Goal: Task Accomplishment & Management: Use online tool/utility

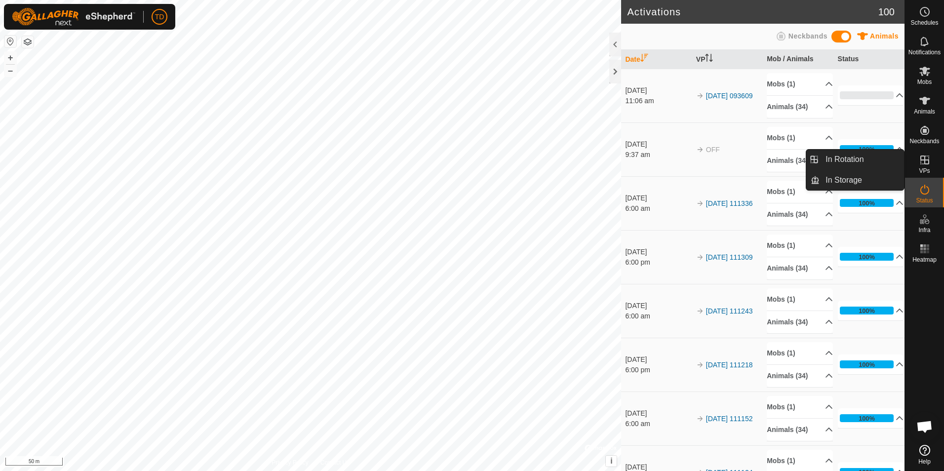
click at [924, 160] on icon at bounding box center [924, 160] width 9 height 9
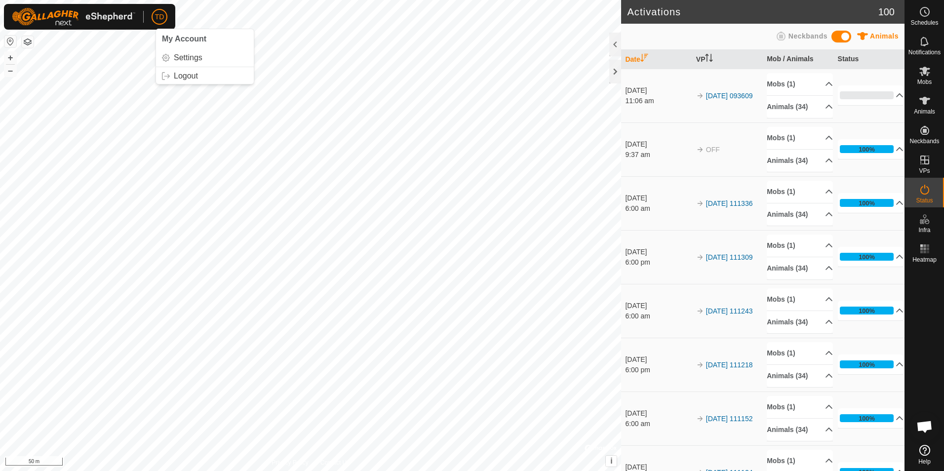
click at [165, 19] on p-avatar "TD" at bounding box center [160, 17] width 16 height 16
click at [180, 73] on link "Logout" at bounding box center [205, 76] width 98 height 16
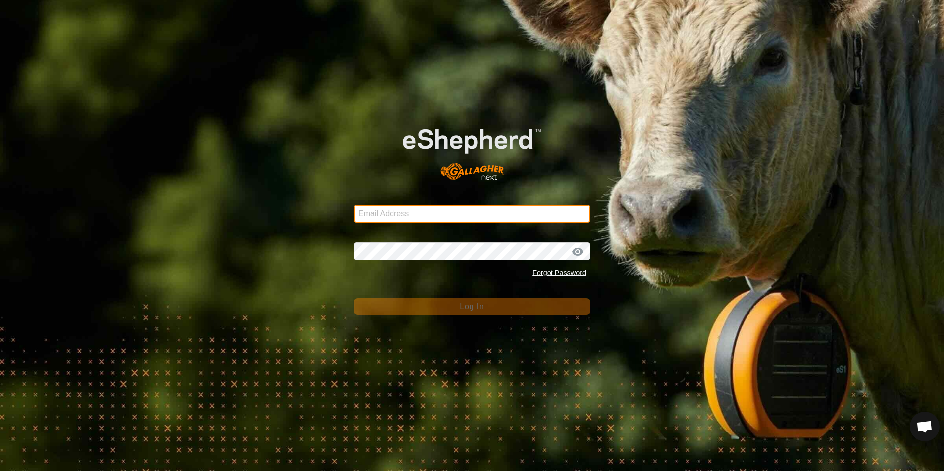
type input "[EMAIL_ADDRESS][DOMAIN_NAME]"
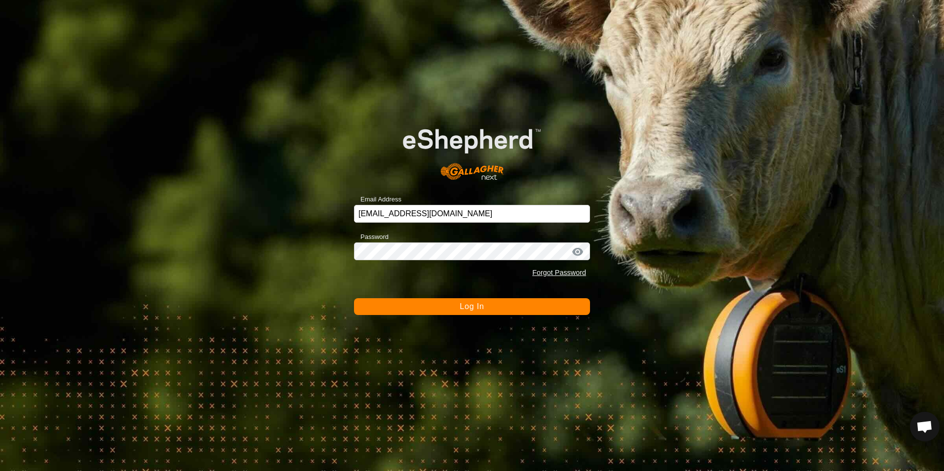
click at [458, 306] on button "Log In" at bounding box center [472, 306] width 236 height 17
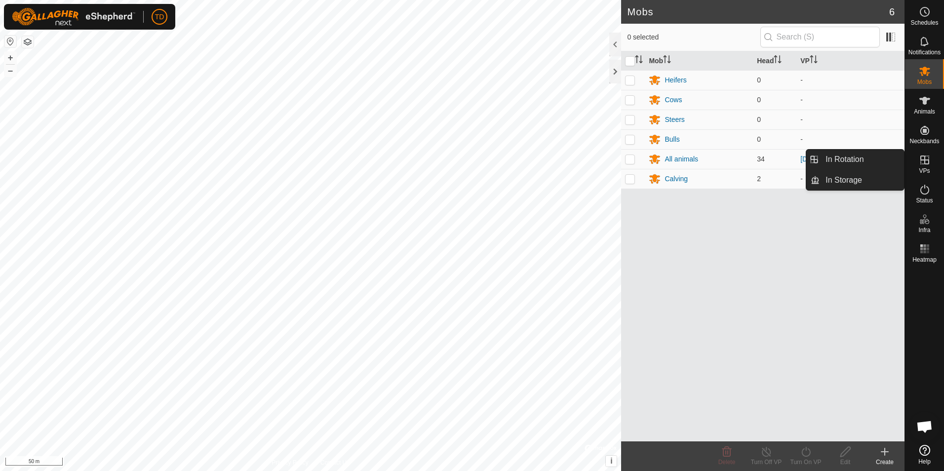
click at [926, 158] on icon at bounding box center [925, 160] width 12 height 12
click at [850, 164] on link "In Rotation" at bounding box center [862, 160] width 84 height 20
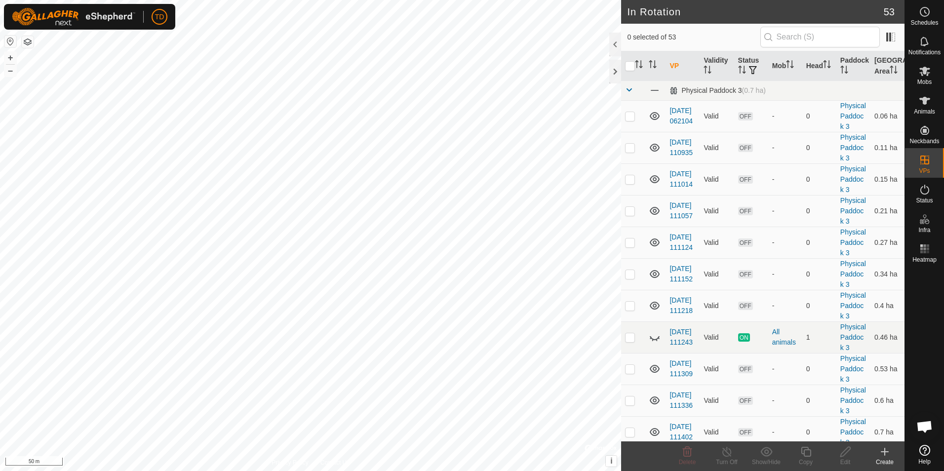
click at [886, 456] on icon at bounding box center [885, 452] width 12 height 12
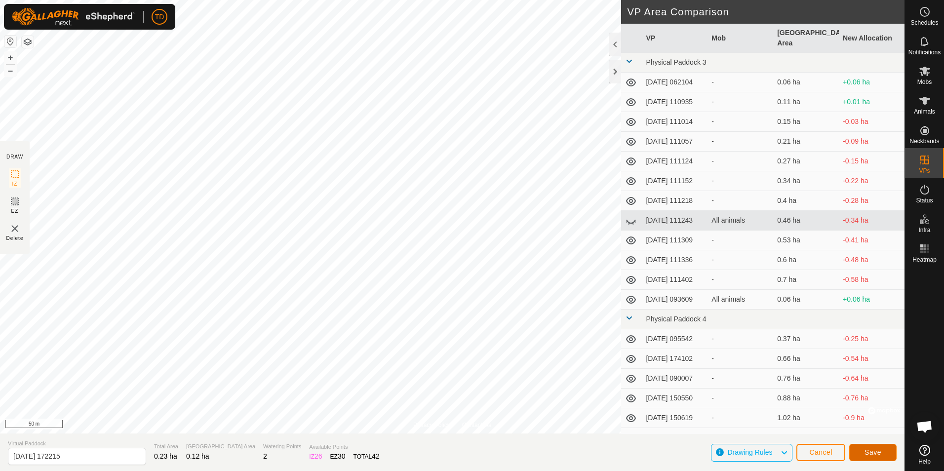
click at [874, 448] on span "Save" at bounding box center [873, 452] width 17 height 8
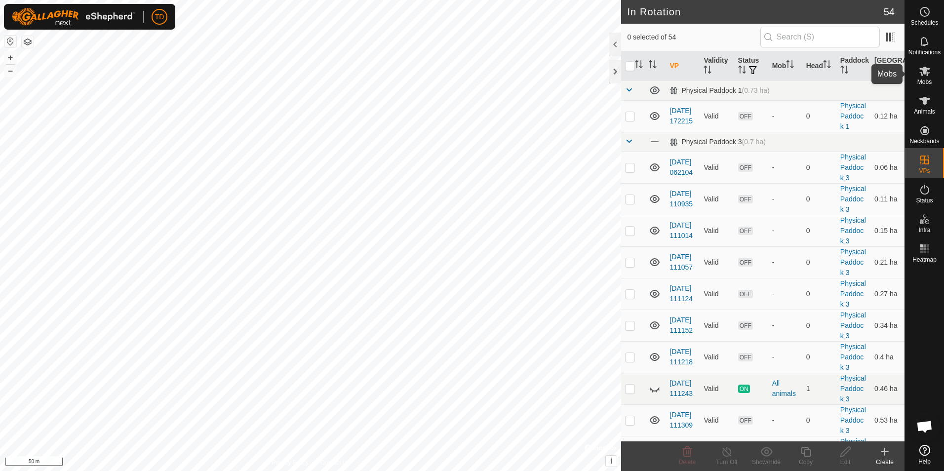
click at [924, 76] on icon at bounding box center [925, 71] width 12 height 12
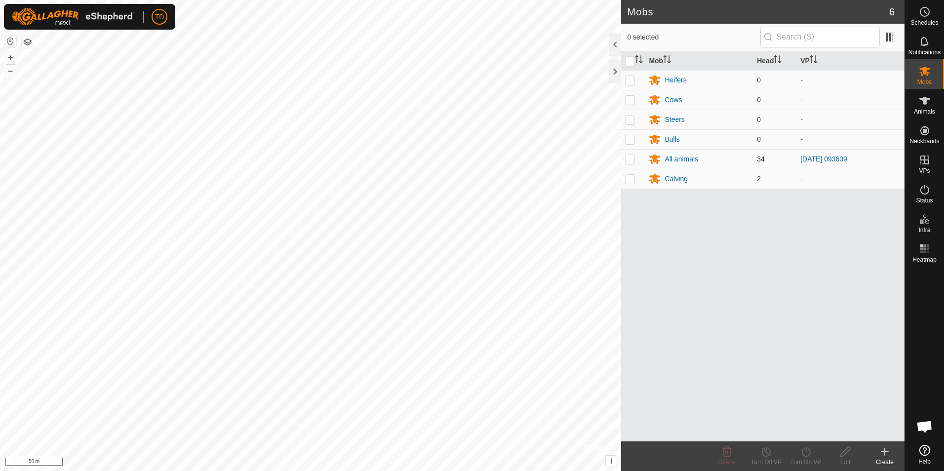
click at [629, 154] on td at bounding box center [633, 159] width 24 height 20
checkbox input "true"
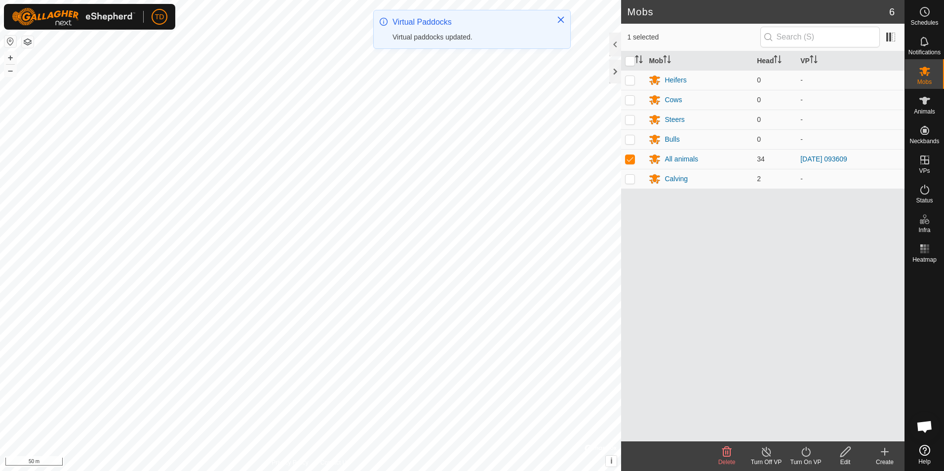
click at [809, 454] on icon at bounding box center [806, 452] width 12 height 12
click at [796, 431] on link "Now" at bounding box center [836, 430] width 98 height 20
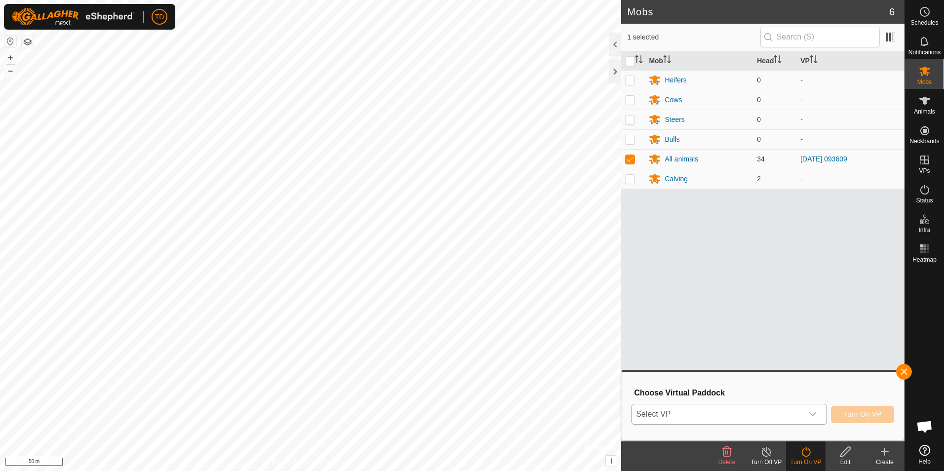
drag, startPoint x: 796, startPoint y: 431, endPoint x: 815, endPoint y: 414, distance: 24.9
click at [815, 414] on div "Choose Virtual Paddock Select VP Turn On VP" at bounding box center [763, 406] width 271 height 56
click at [815, 414] on icon "dropdown trigger" at bounding box center [813, 414] width 8 height 8
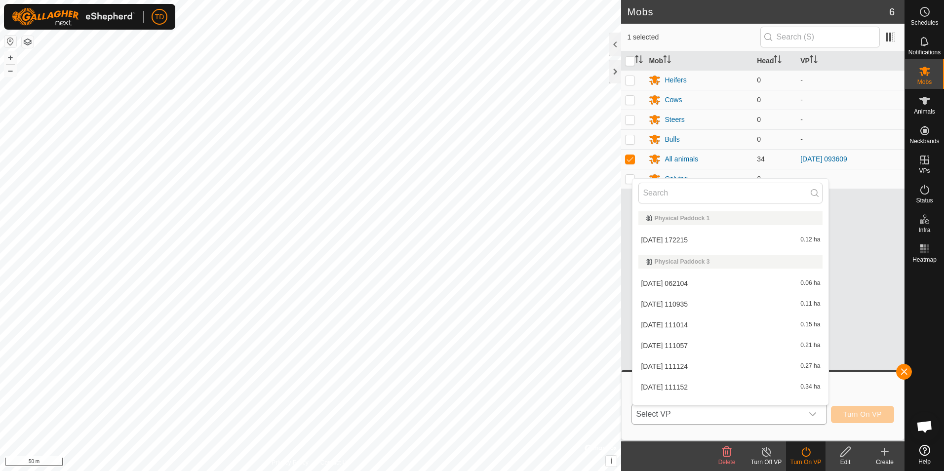
scroll to position [13, 0]
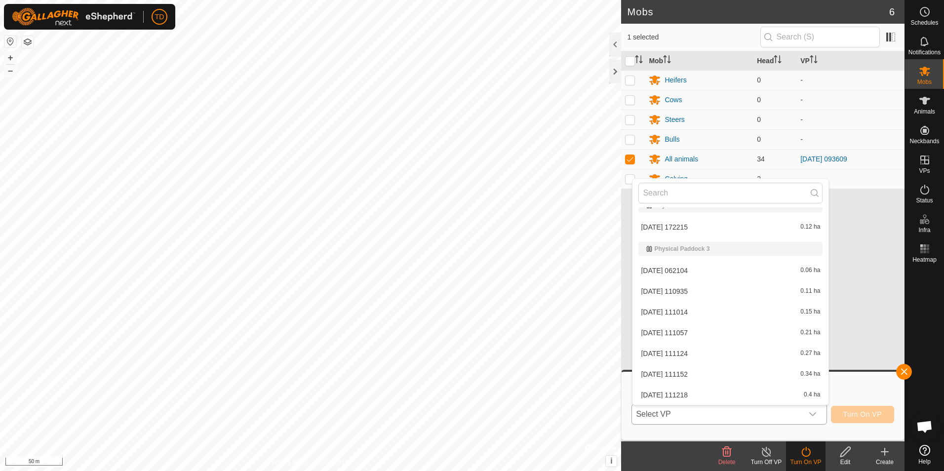
click at [688, 228] on li "[DATE] 172215 0.12 ha" at bounding box center [731, 227] width 196 height 20
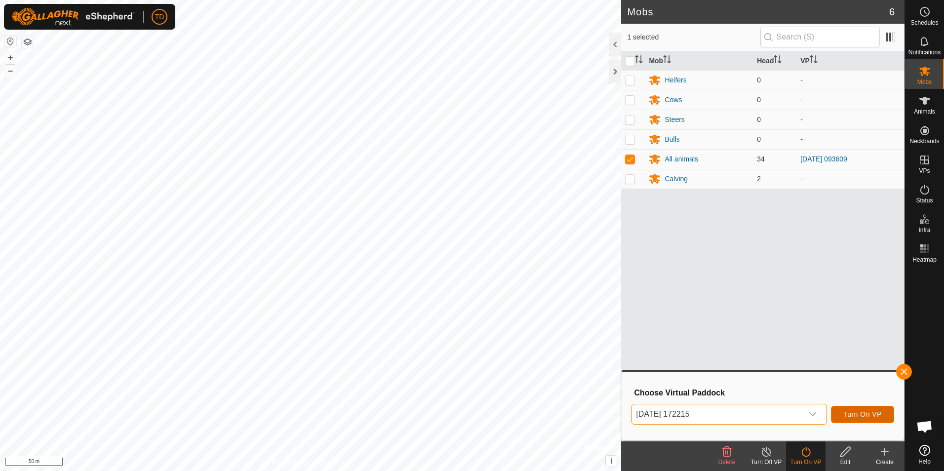
click at [859, 414] on span "Turn On VP" at bounding box center [862, 414] width 39 height 8
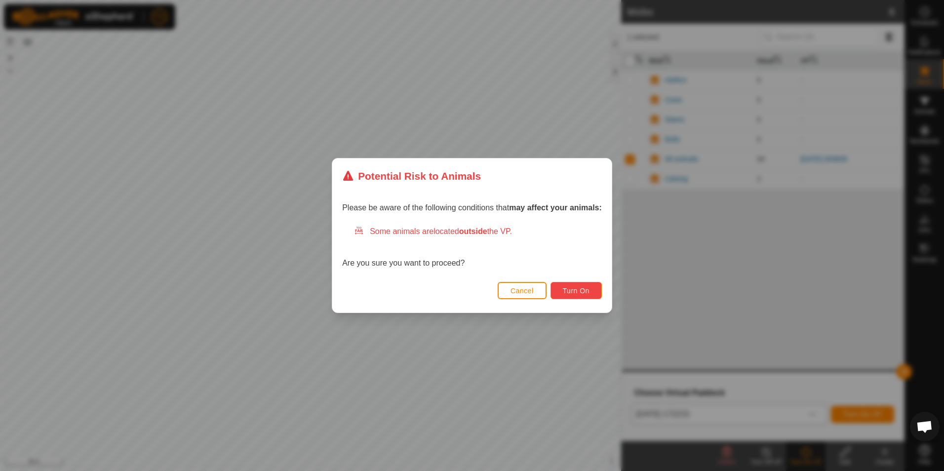
click at [572, 288] on span "Turn On" at bounding box center [576, 291] width 27 height 8
